Goal: Transaction & Acquisition: Book appointment/travel/reservation

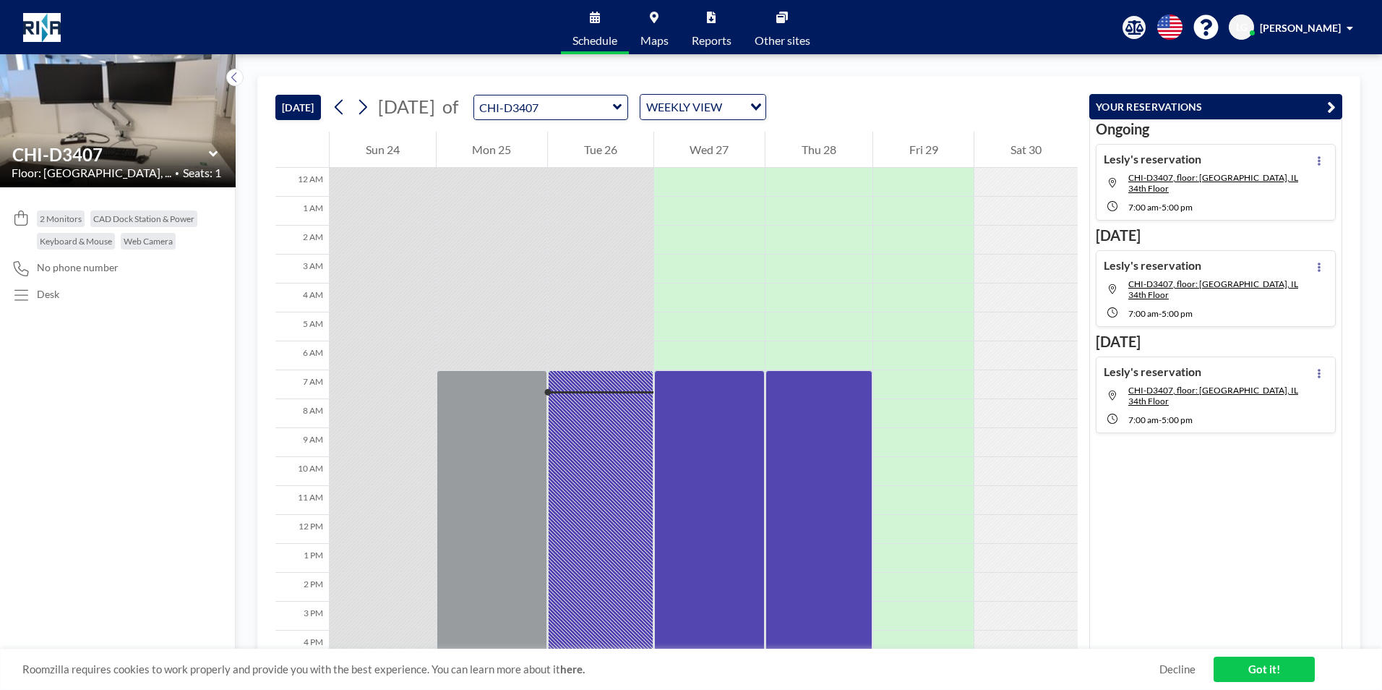
scroll to position [173, 0]
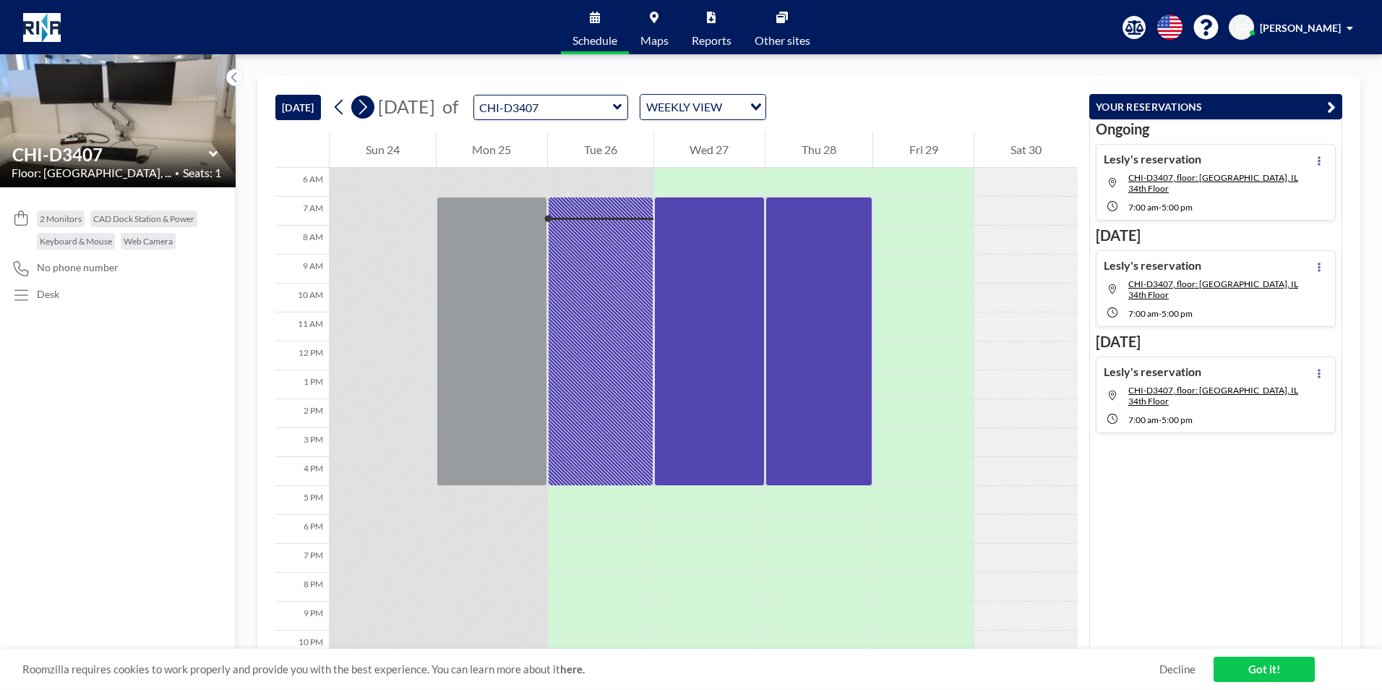
click at [372, 106] on button at bounding box center [362, 106] width 23 height 23
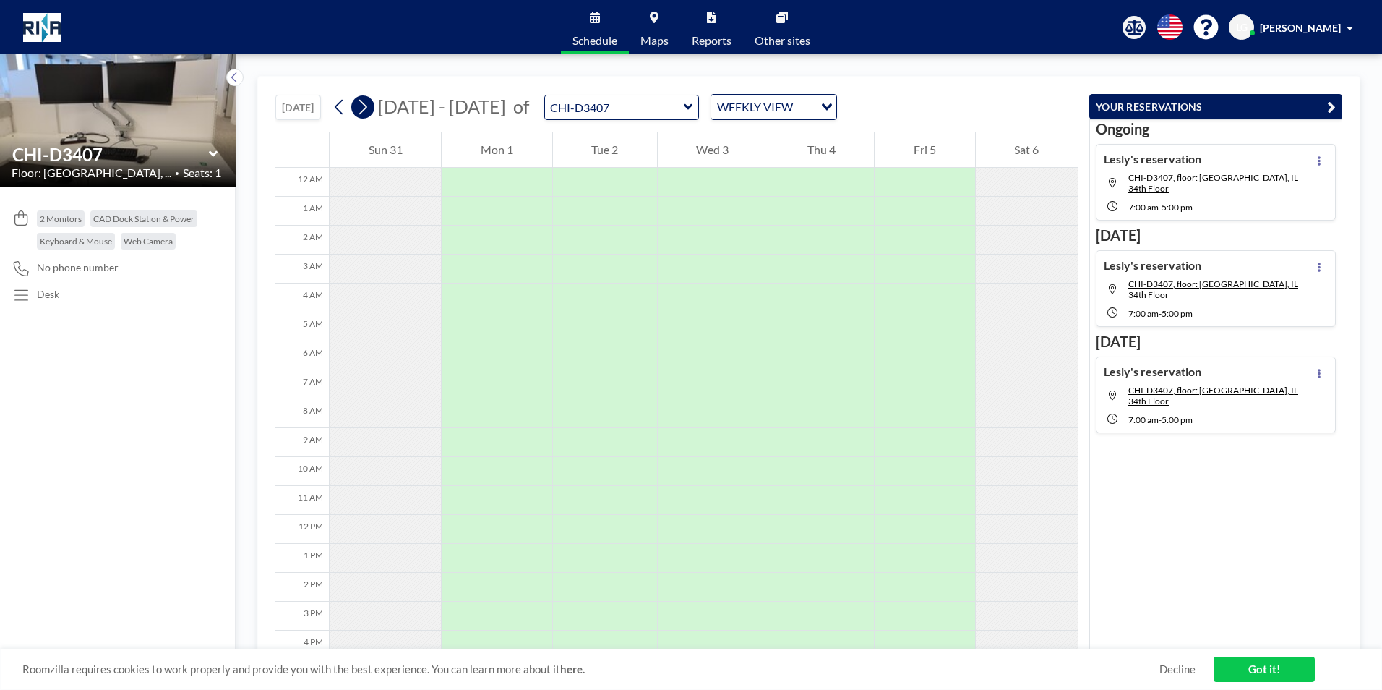
scroll to position [202, 0]
click at [341, 105] on icon at bounding box center [339, 107] width 14 height 22
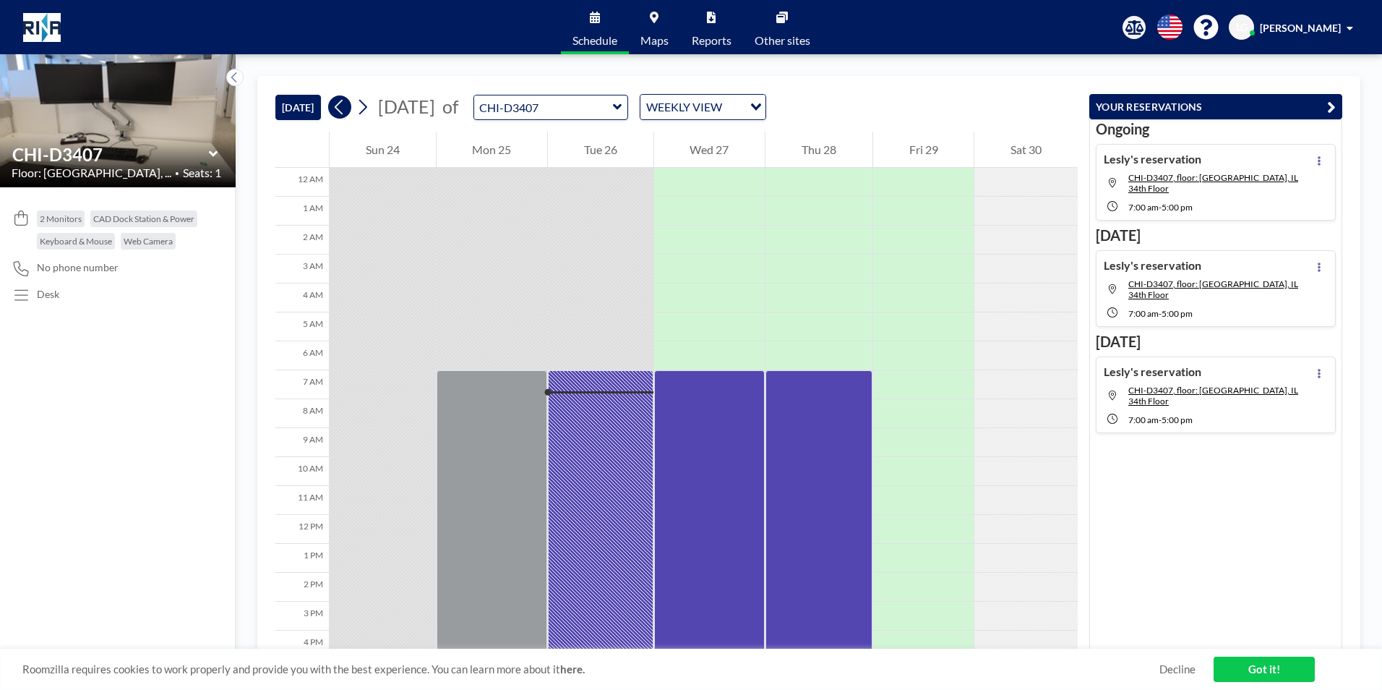
scroll to position [173, 0]
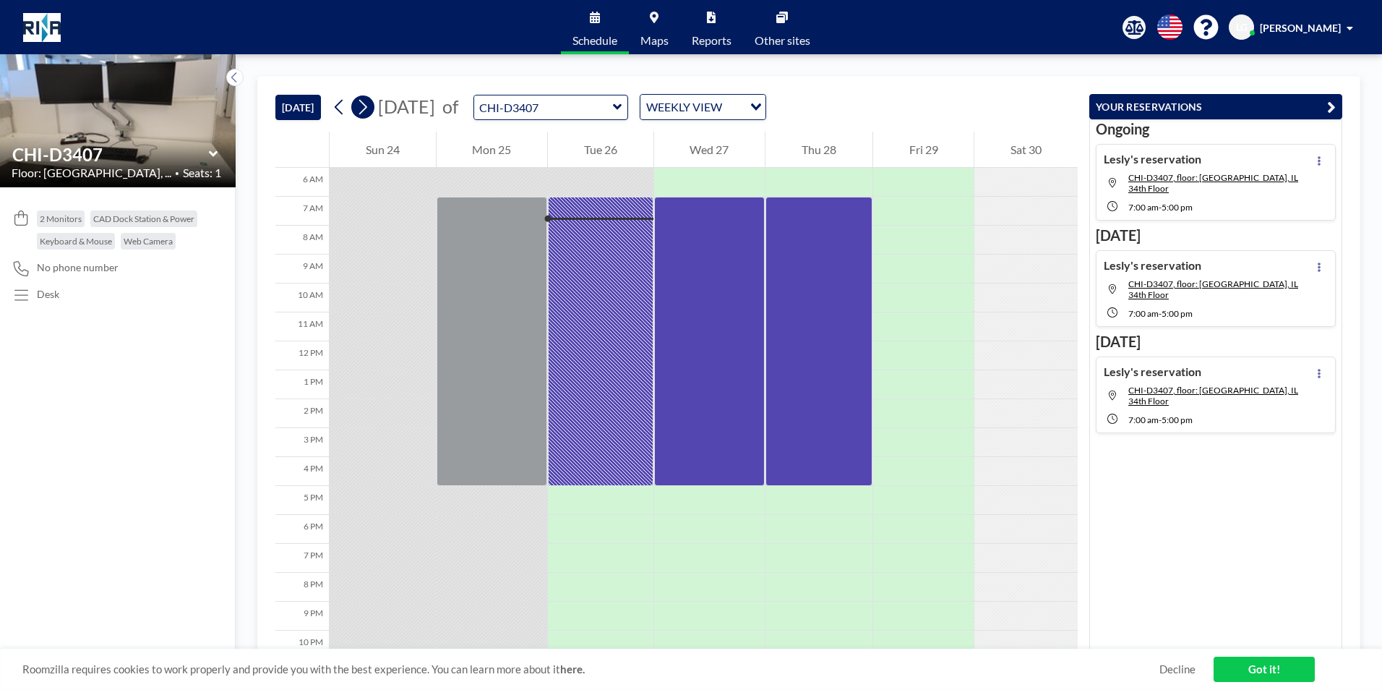
click at [362, 105] on icon at bounding box center [363, 107] width 14 height 22
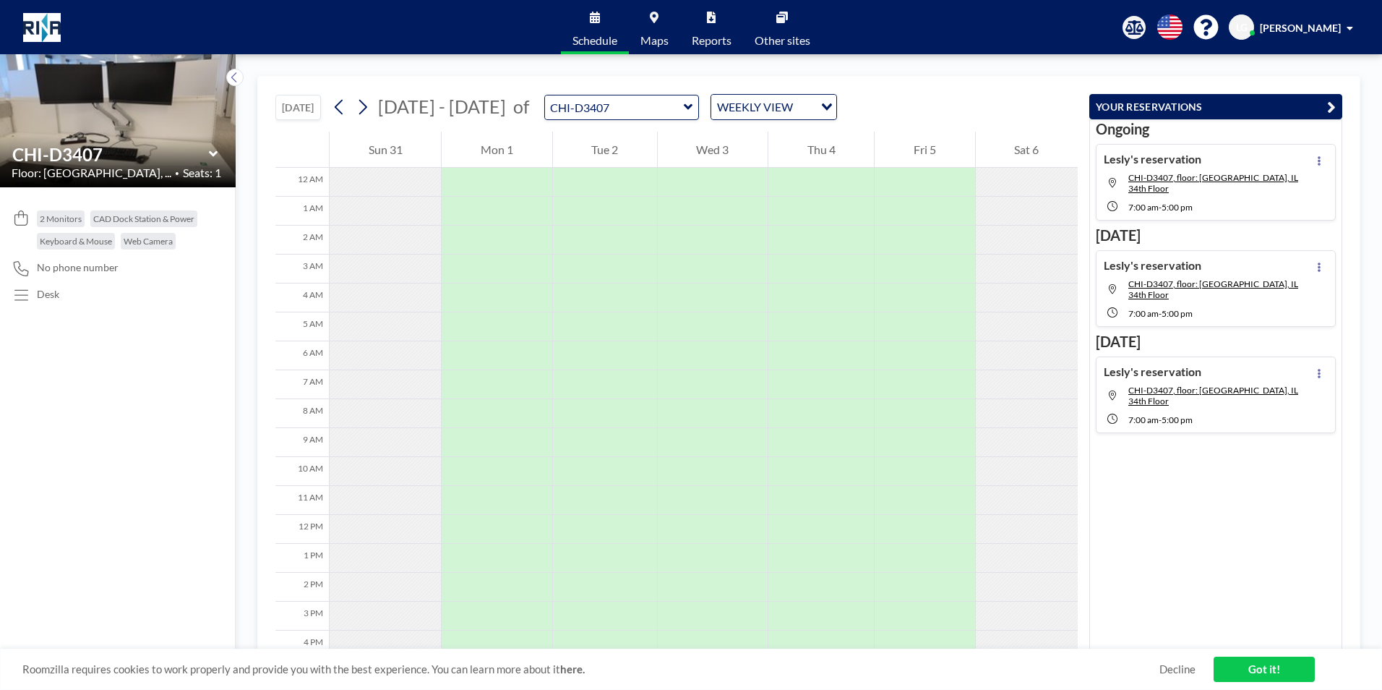
scroll to position [202, 0]
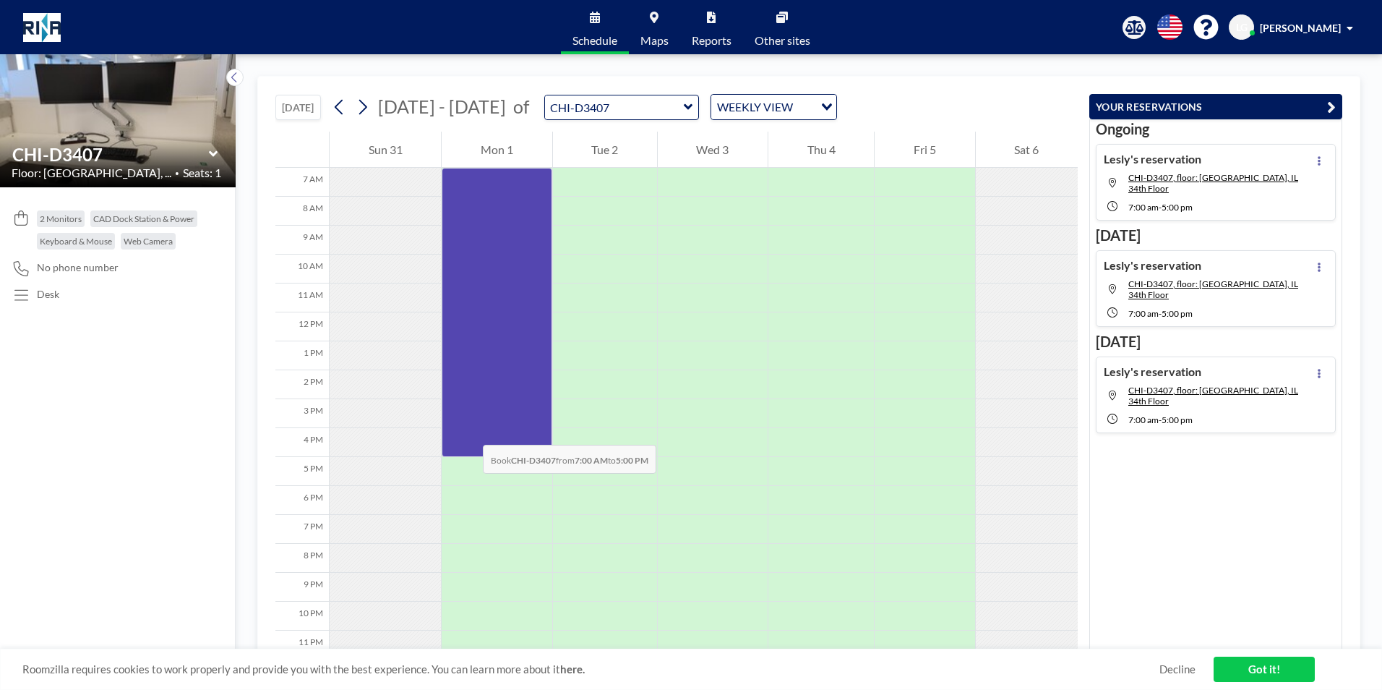
drag, startPoint x: 458, startPoint y: 189, endPoint x: 468, endPoint y: 430, distance: 240.9
click at [468, 430] on div at bounding box center [497, 312] width 110 height 289
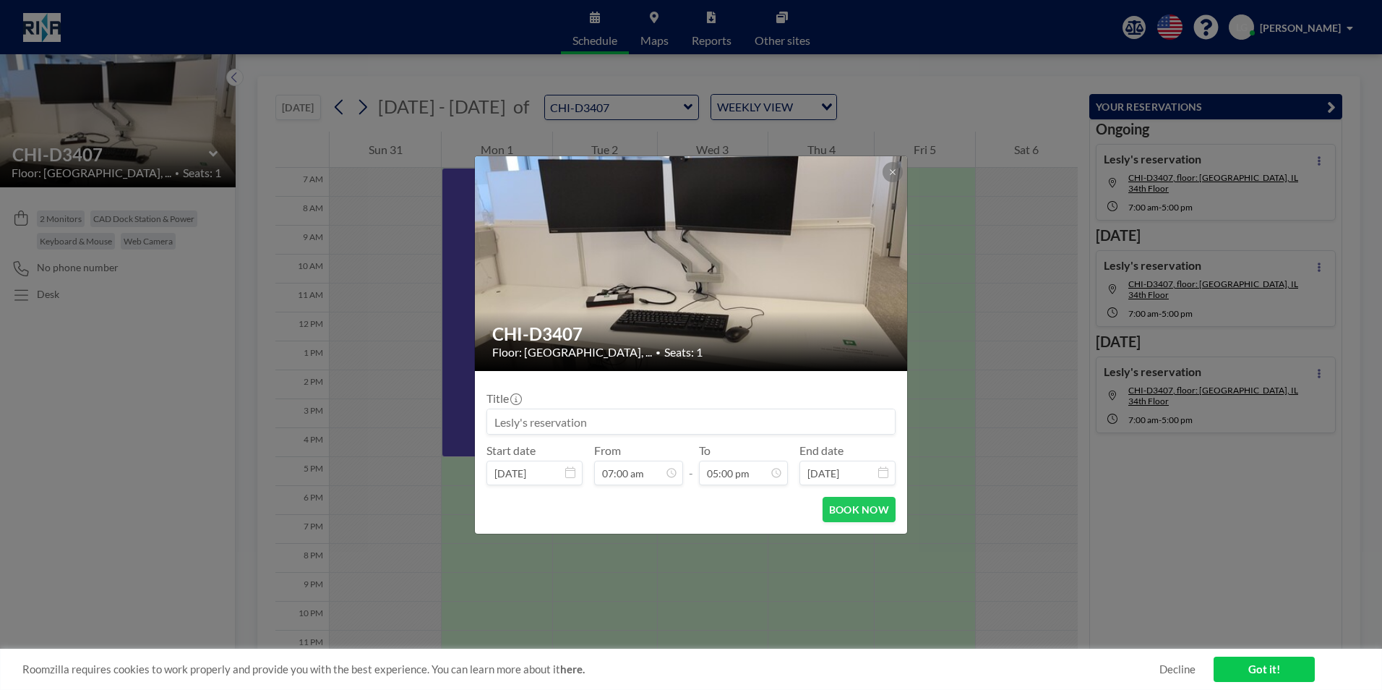
scroll to position [437, 0]
click at [835, 512] on button "BOOK NOW" at bounding box center [859, 509] width 73 height 25
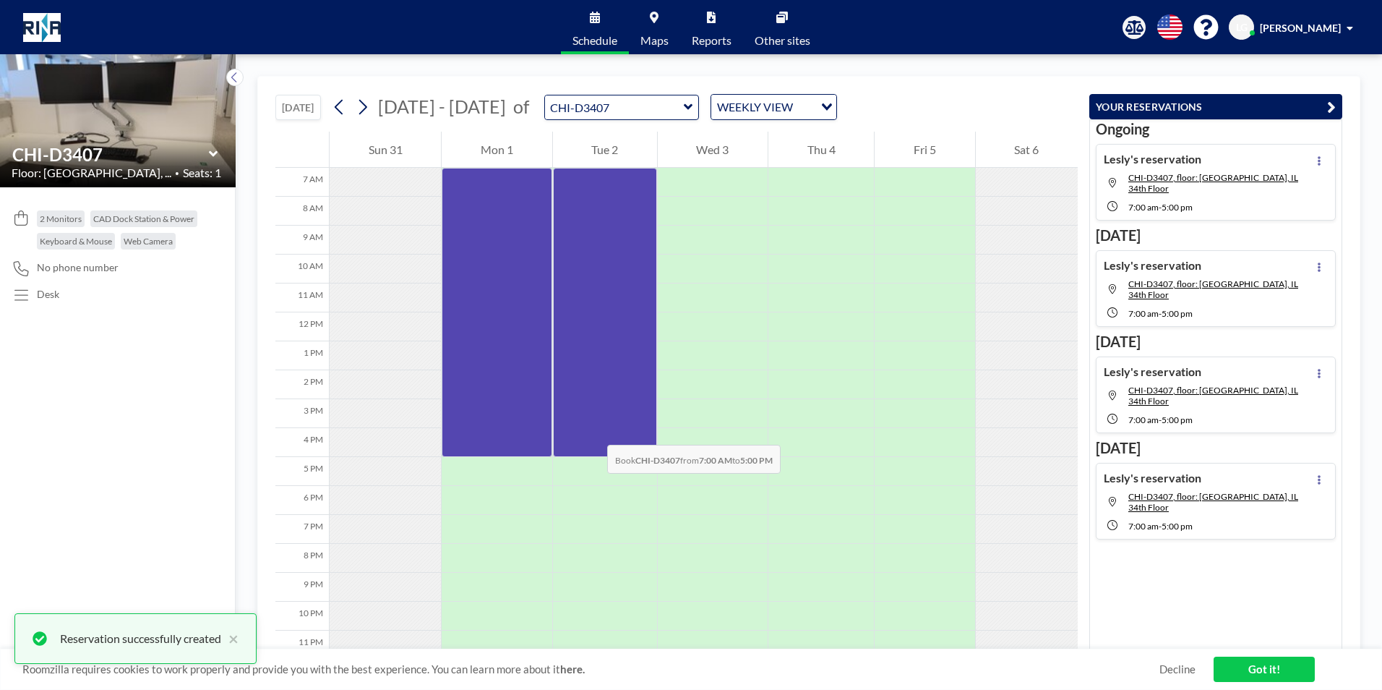
drag, startPoint x: 568, startPoint y: 181, endPoint x: 593, endPoint y: 430, distance: 249.9
click at [593, 430] on div at bounding box center [605, 312] width 104 height 289
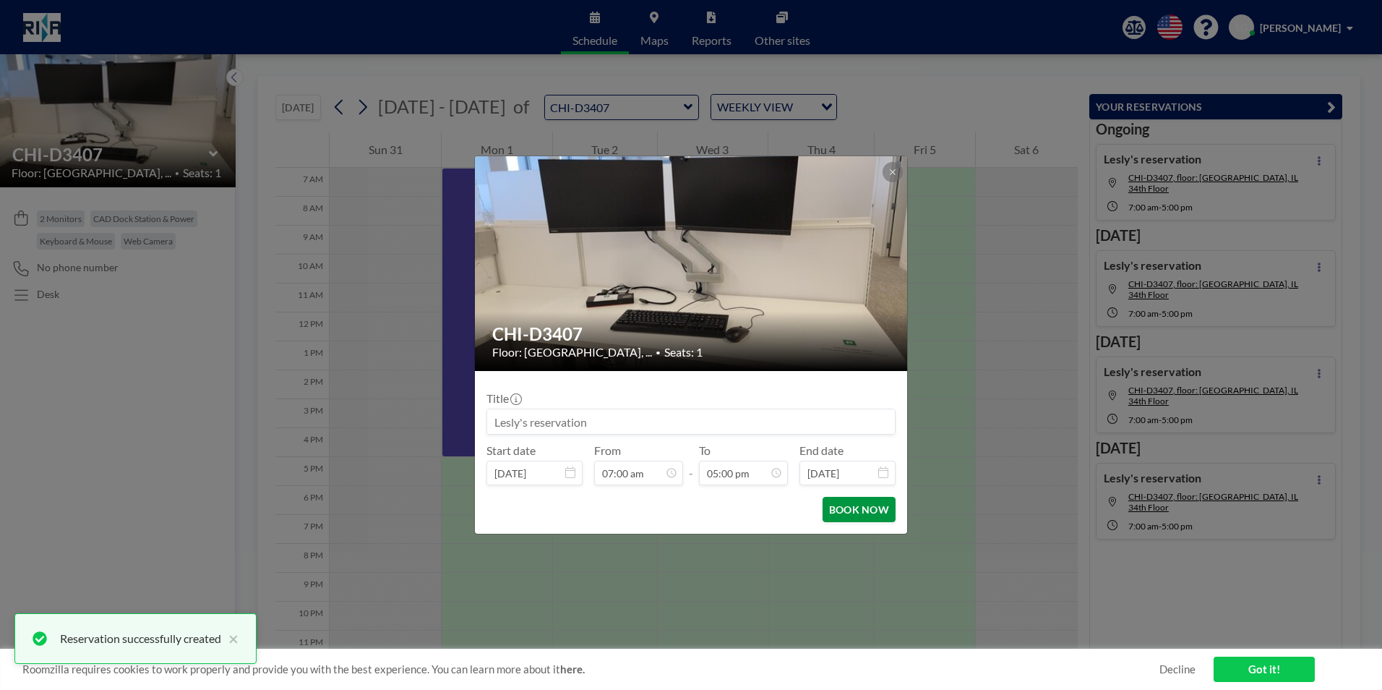
click at [841, 504] on button "BOOK NOW" at bounding box center [859, 509] width 73 height 25
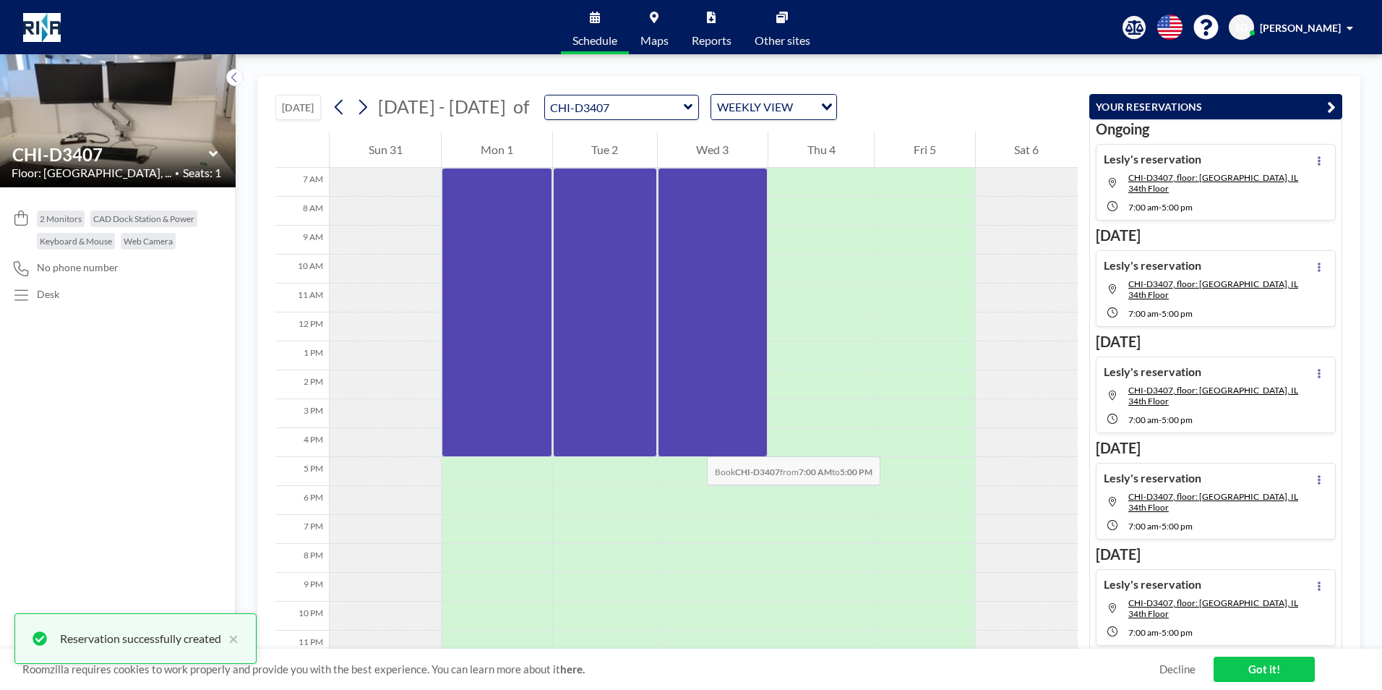
drag, startPoint x: 685, startPoint y: 175, endPoint x: 692, endPoint y: 442, distance: 266.8
click at [692, 442] on div at bounding box center [713, 312] width 110 height 289
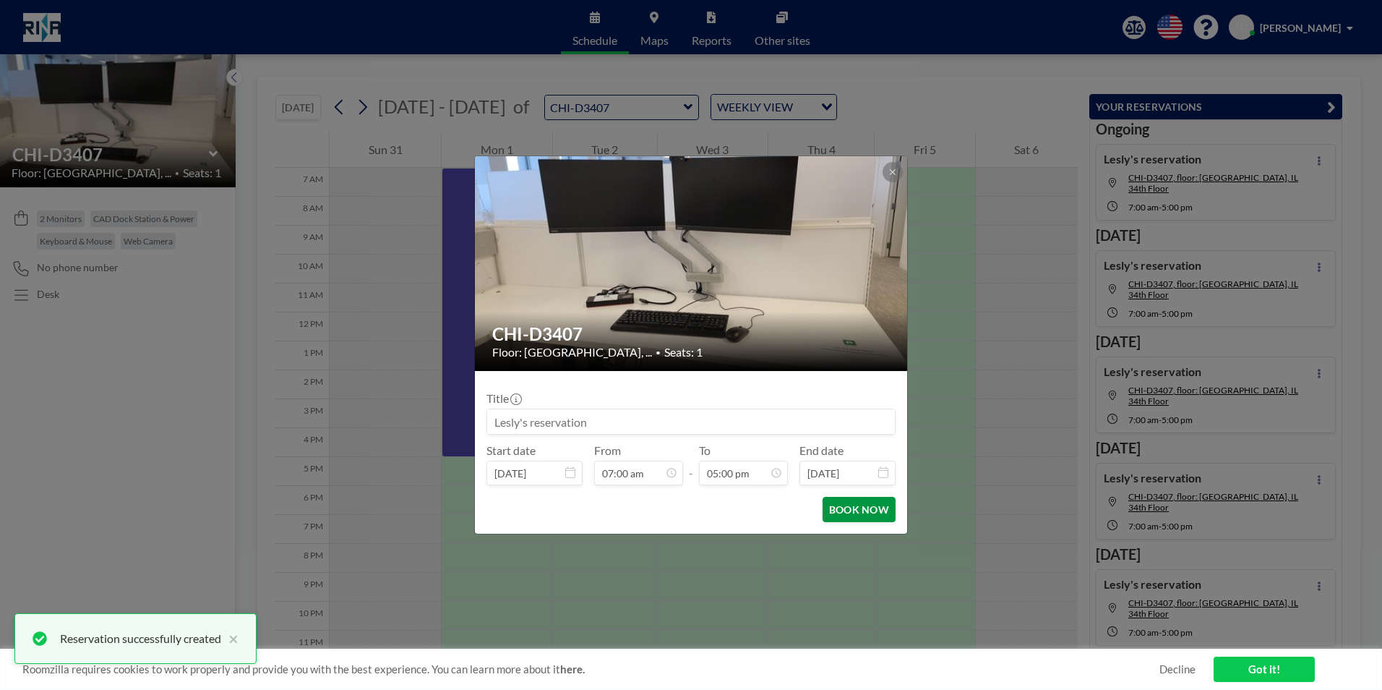
click at [865, 510] on button "BOOK NOW" at bounding box center [859, 509] width 73 height 25
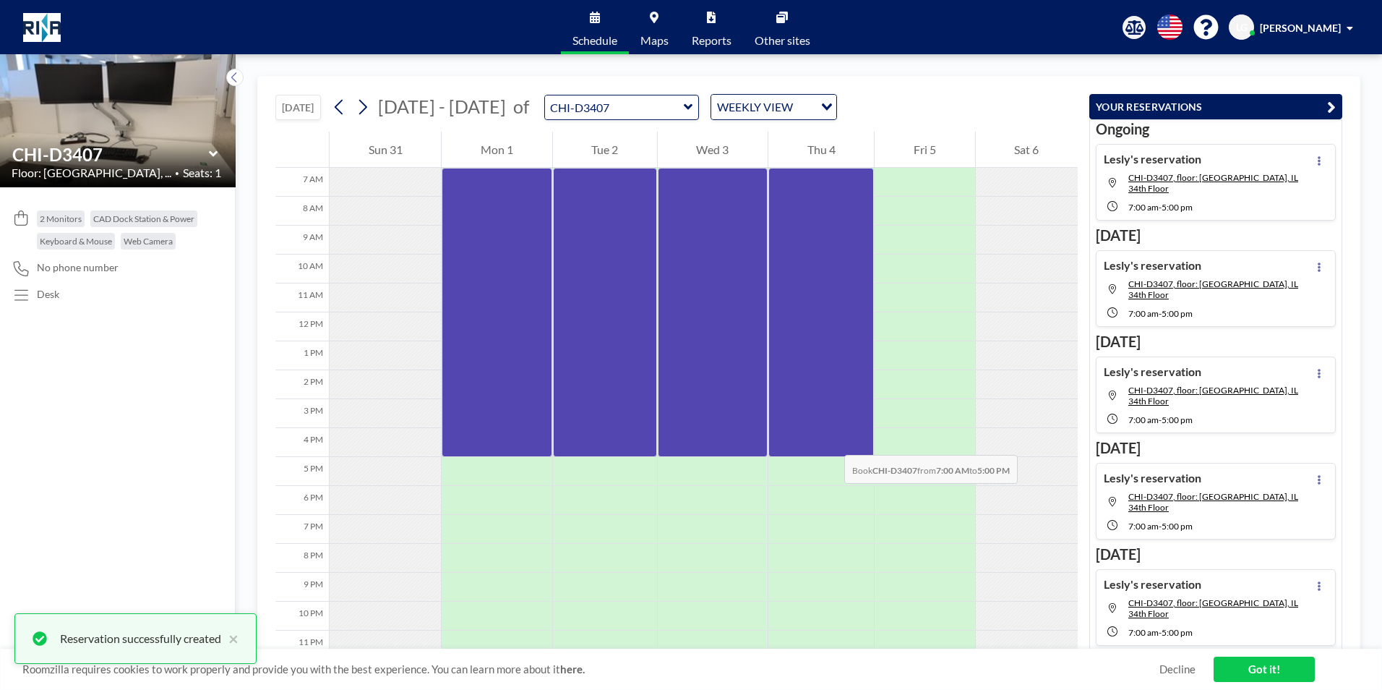
drag, startPoint x: 807, startPoint y: 176, endPoint x: 830, endPoint y: 440, distance: 265.5
click at [830, 440] on div at bounding box center [821, 312] width 106 height 289
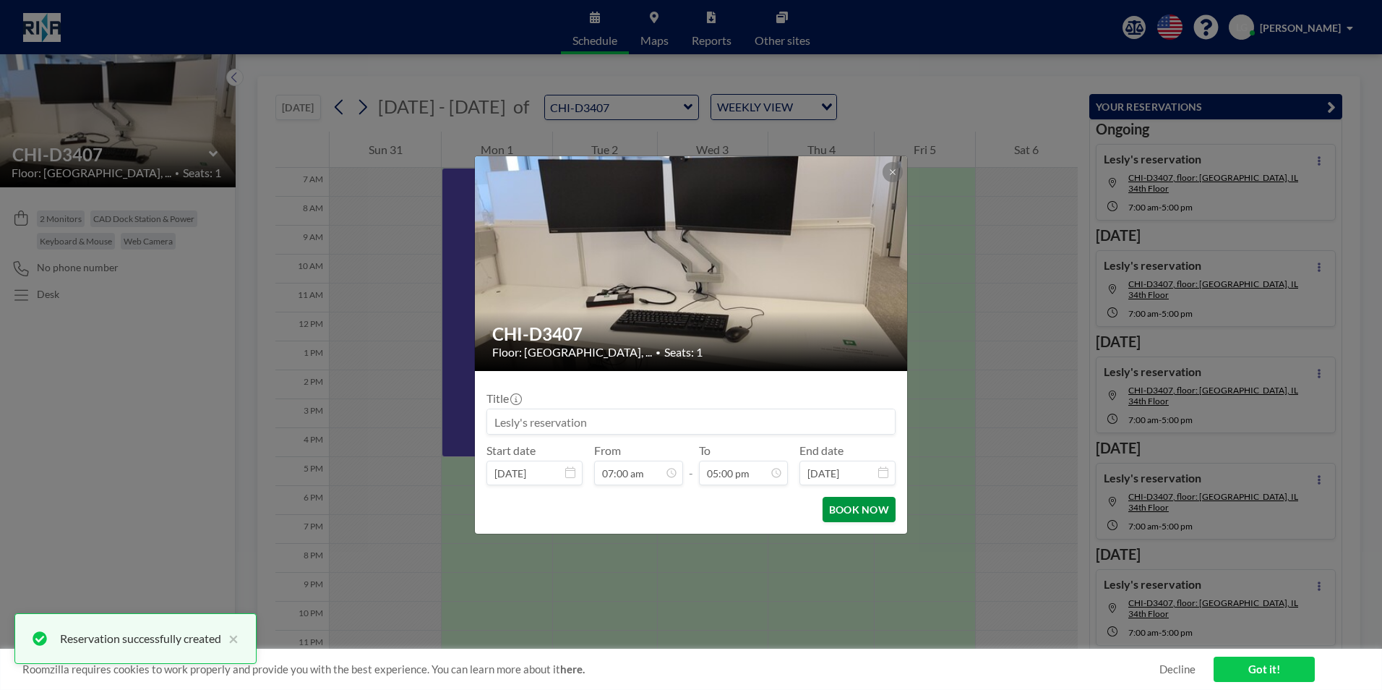
click at [863, 504] on button "BOOK NOW" at bounding box center [859, 509] width 73 height 25
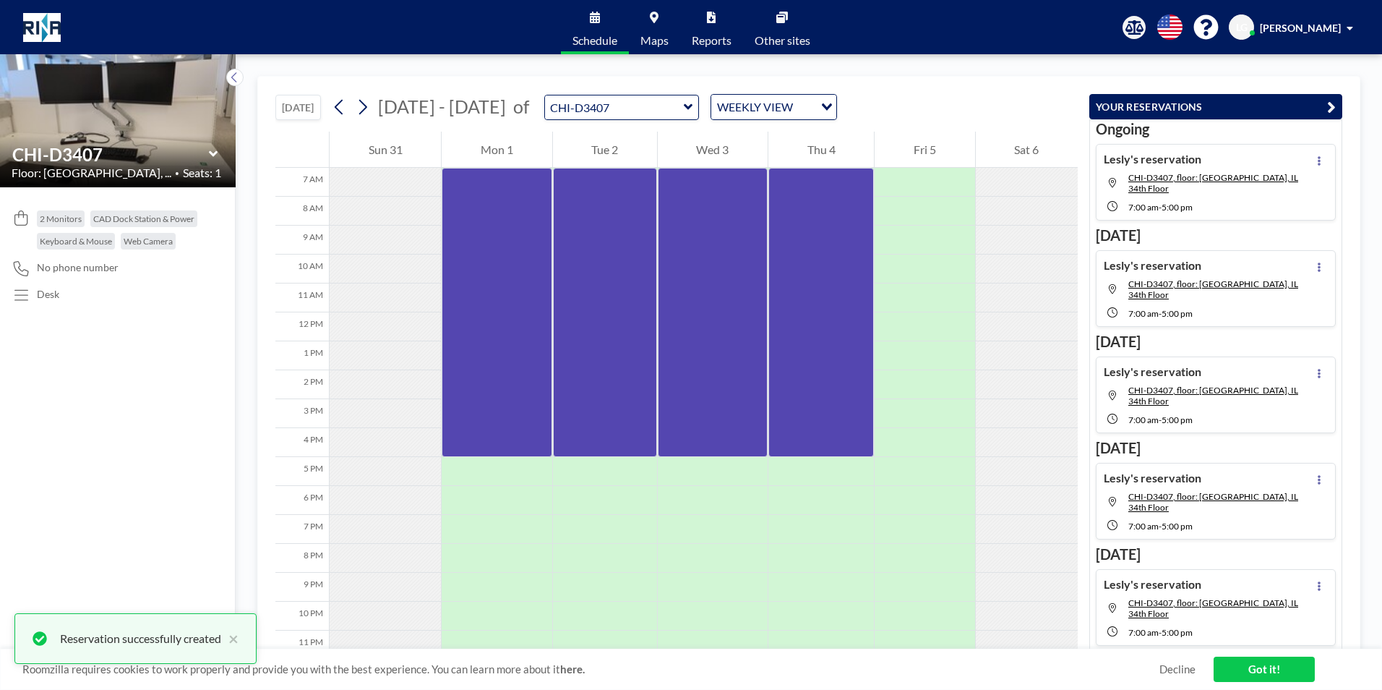
click at [903, 102] on div "[DATE] [DATE] - [DATE] of CHI-D3407 WEEKLY VIEW Loading..." at bounding box center [676, 104] width 802 height 55
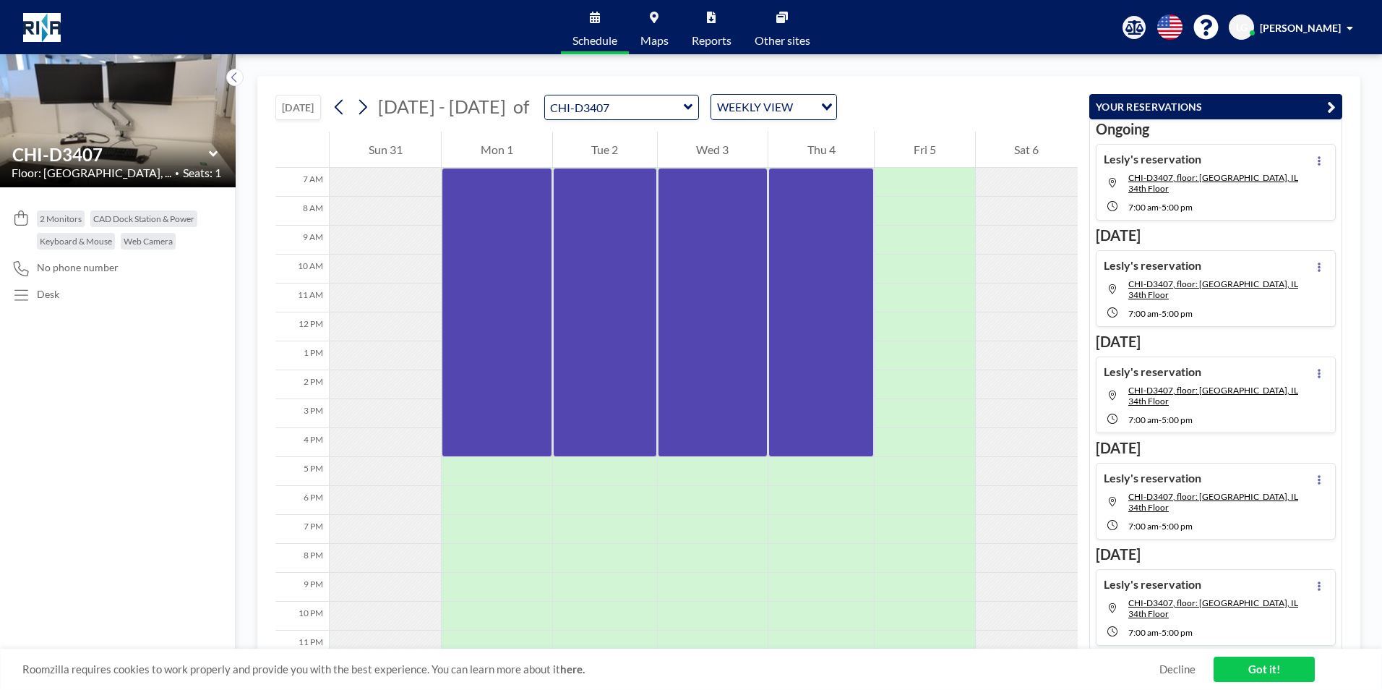
click at [1339, 22] on span "[PERSON_NAME]" at bounding box center [1300, 28] width 81 height 12
click at [1306, 96] on span "Log out" at bounding box center [1309, 98] width 33 height 14
